Goal: Task Accomplishment & Management: Manage account settings

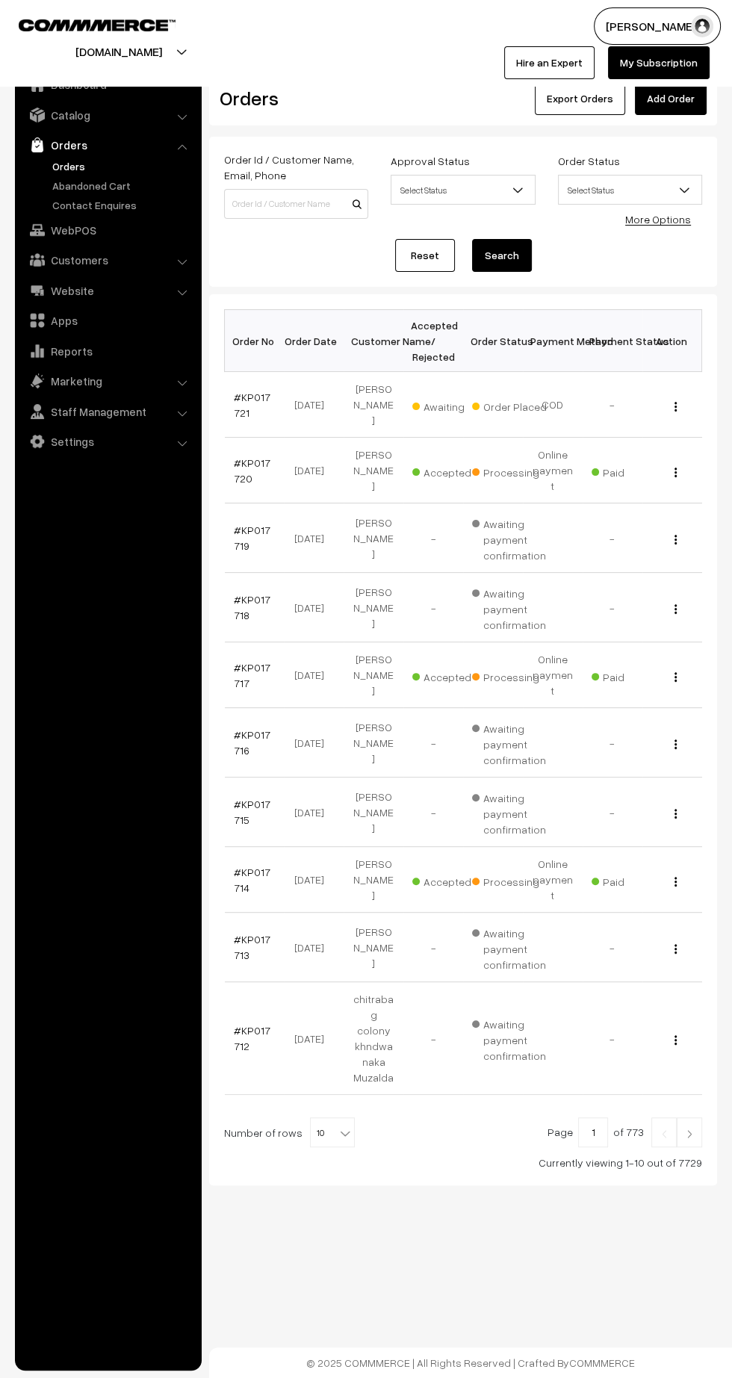
click at [236, 661] on link "#KP017717" at bounding box center [252, 675] width 37 height 28
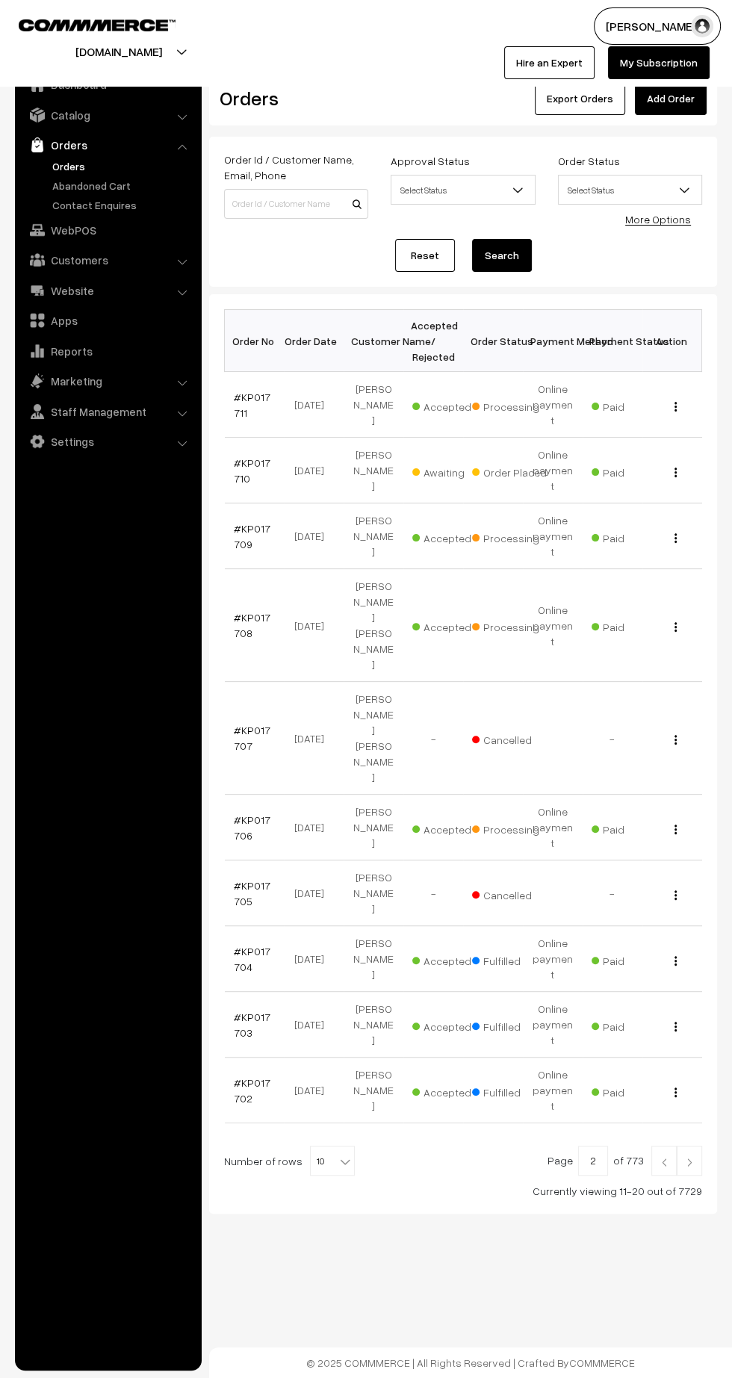
click at [53, 162] on link "Orders" at bounding box center [123, 166] width 148 height 16
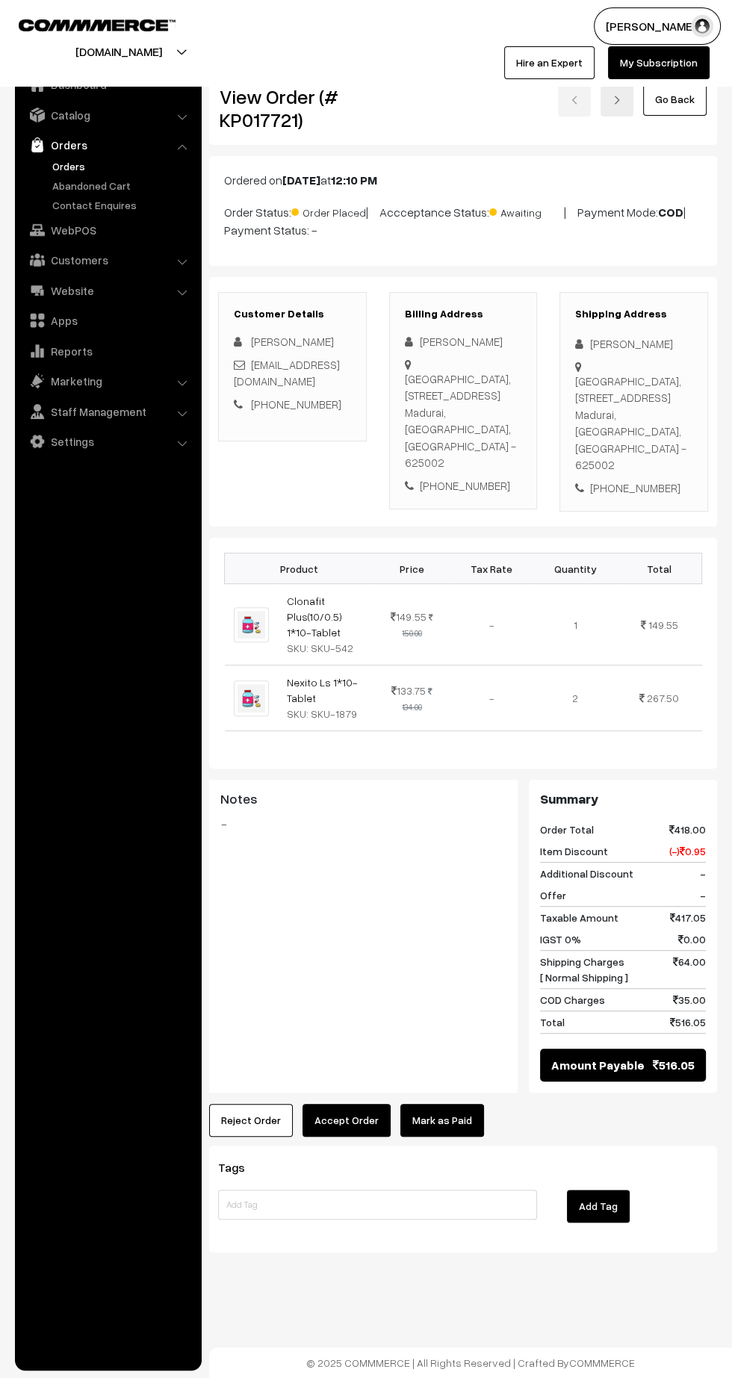
click at [303, 595] on link "Clonafit Plus(10/0.5) 1*10-Tablet" at bounding box center [314, 617] width 55 height 44
click at [308, 676] on link "Nexito Ls 1*10-Tablet" at bounding box center [322, 690] width 71 height 28
click at [232, 1104] on button "Reject Order" at bounding box center [251, 1120] width 84 height 33
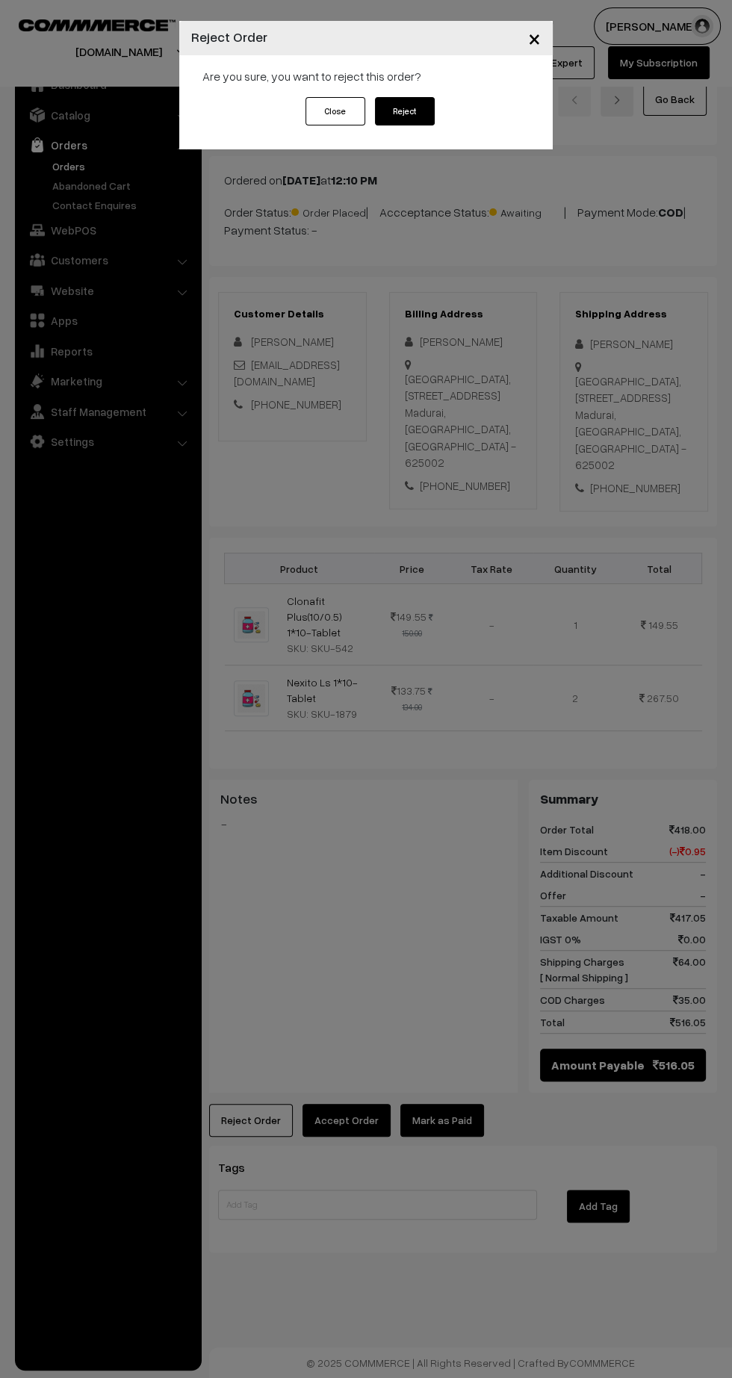
click at [402, 115] on button "Reject" at bounding box center [405, 111] width 60 height 28
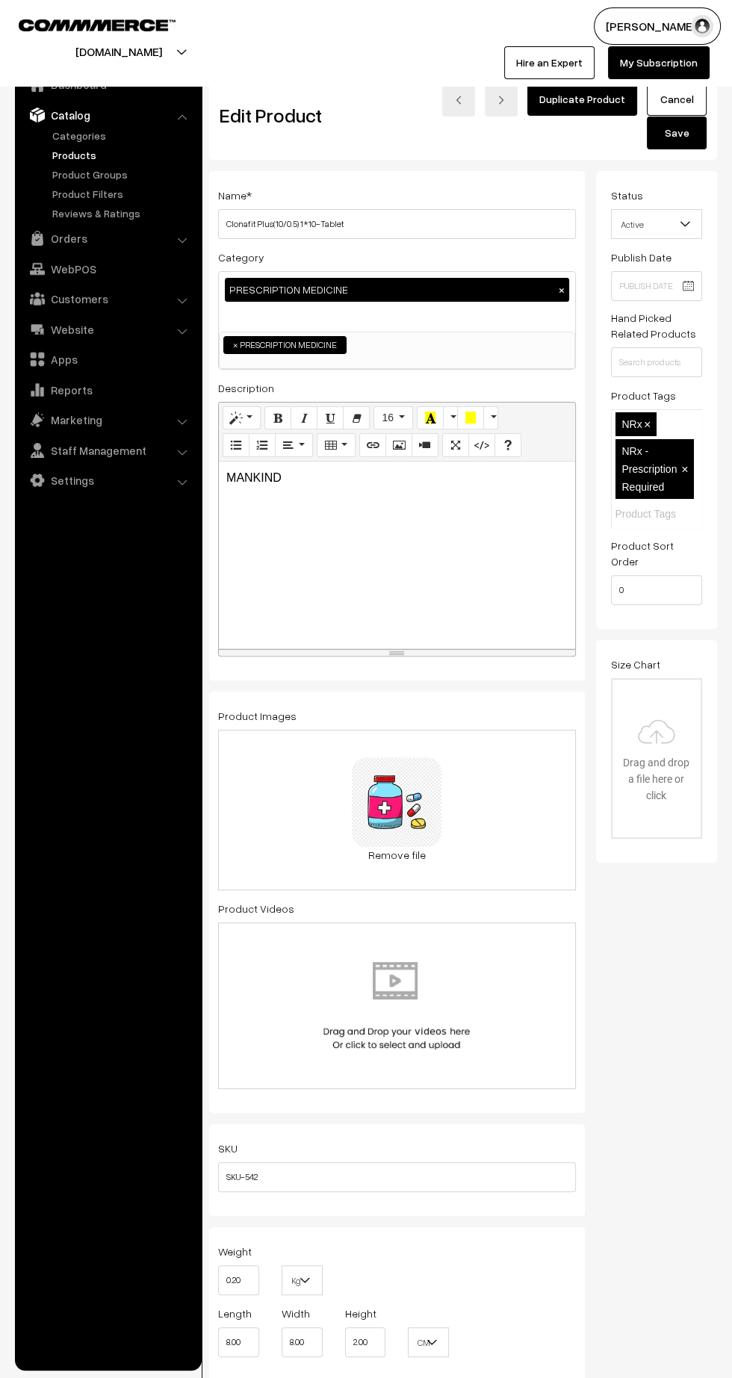
click at [666, 211] on span "Active" at bounding box center [657, 224] width 90 height 26
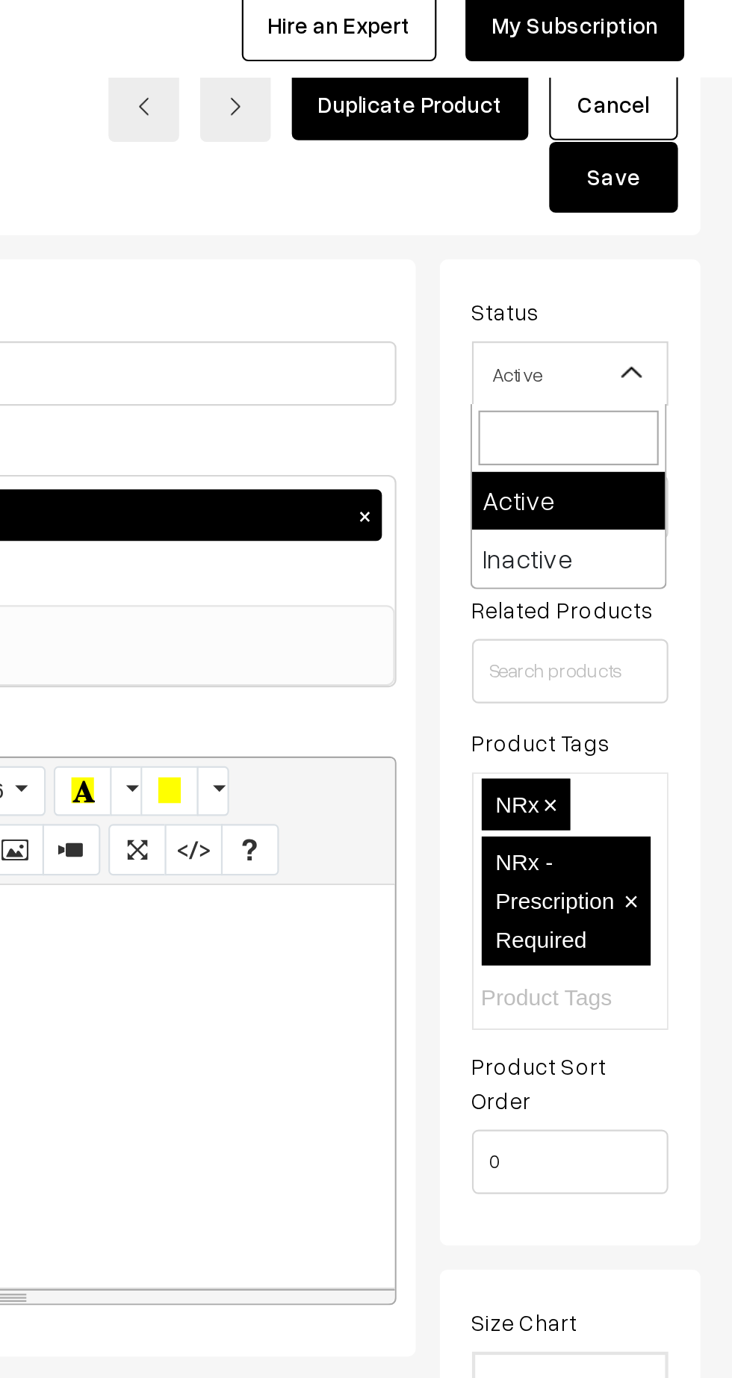
select select "2"
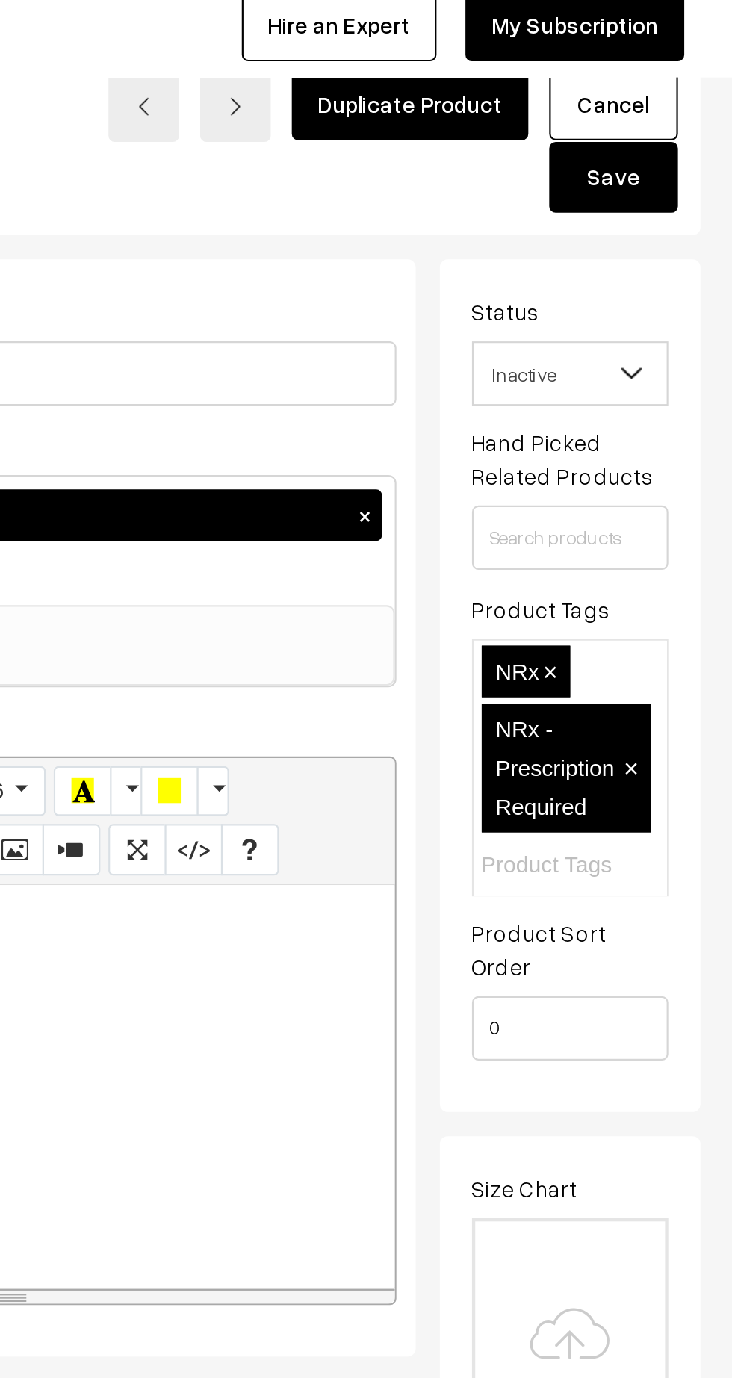
click at [684, 135] on button "Save" at bounding box center [677, 133] width 60 height 33
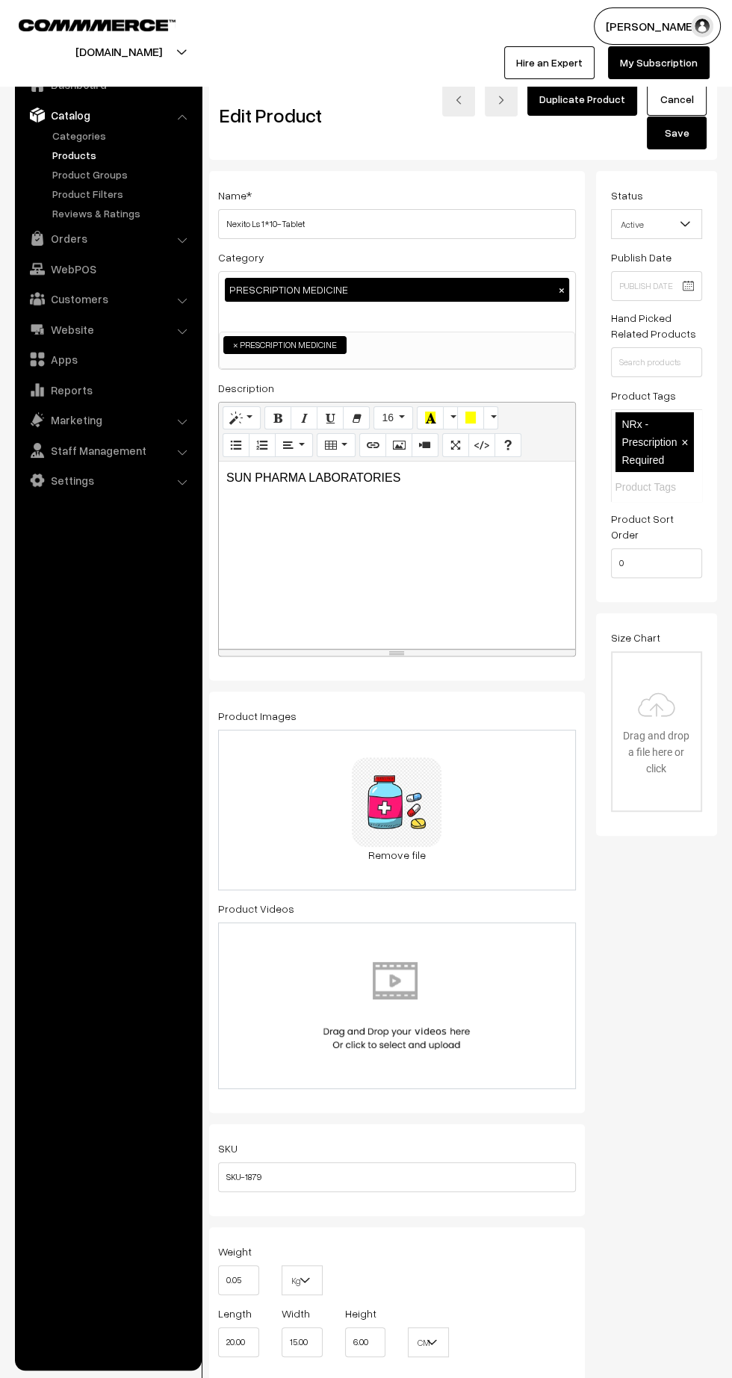
click at [661, 217] on span "Active" at bounding box center [657, 224] width 90 height 26
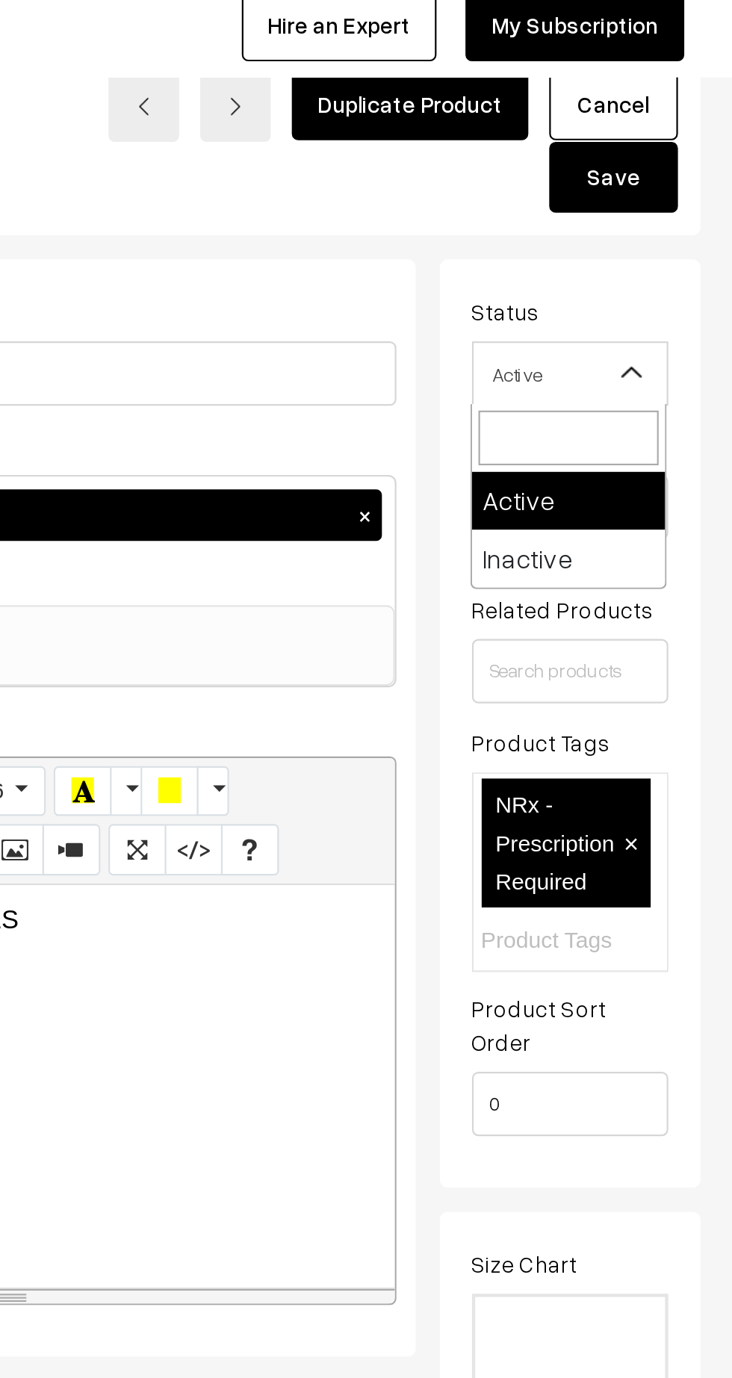
select select "2"
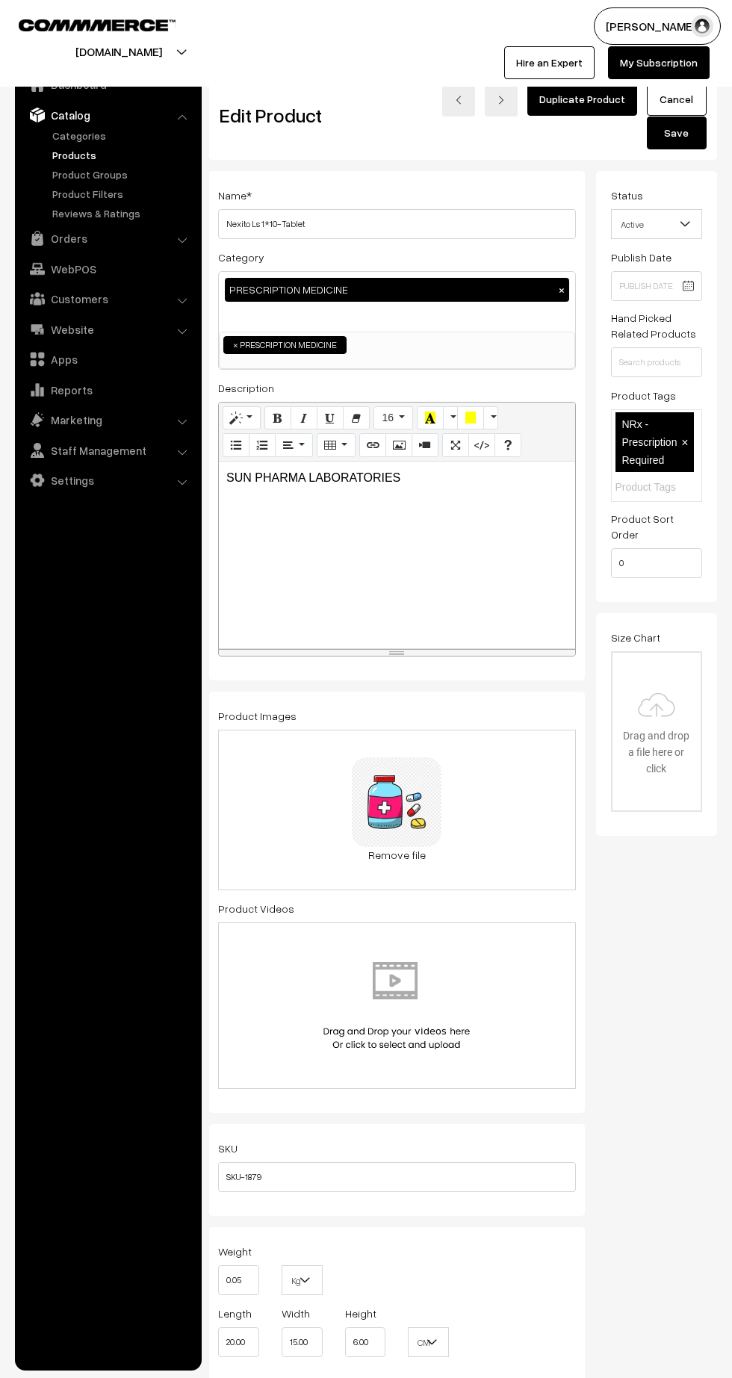
select select "2"
